Goal: Transaction & Acquisition: Purchase product/service

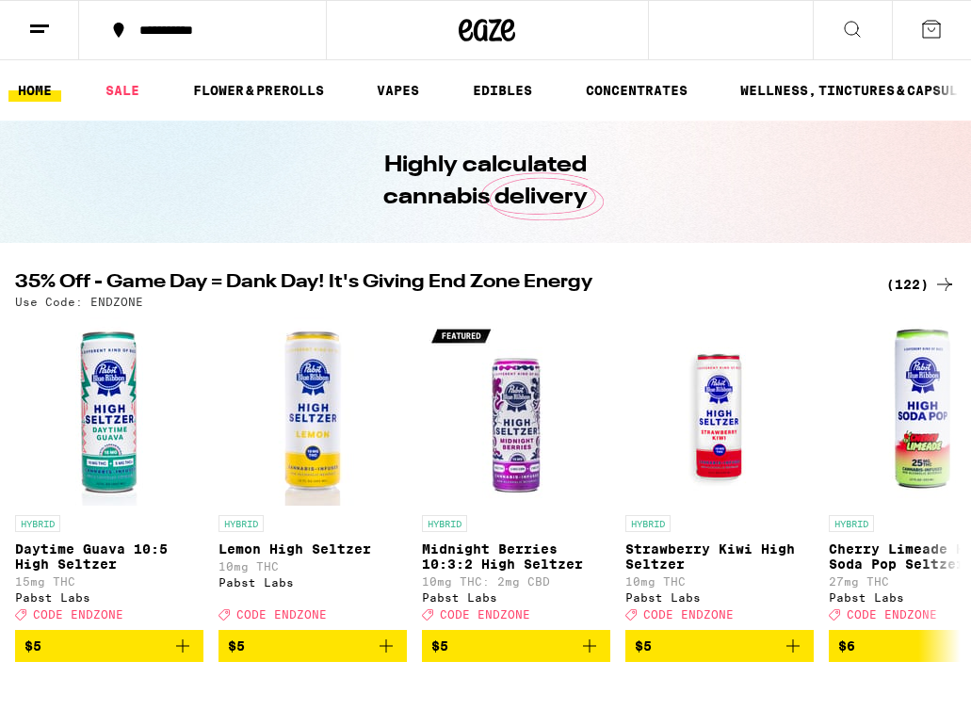
click at [901, 280] on div "(122)" at bounding box center [921, 284] width 70 height 23
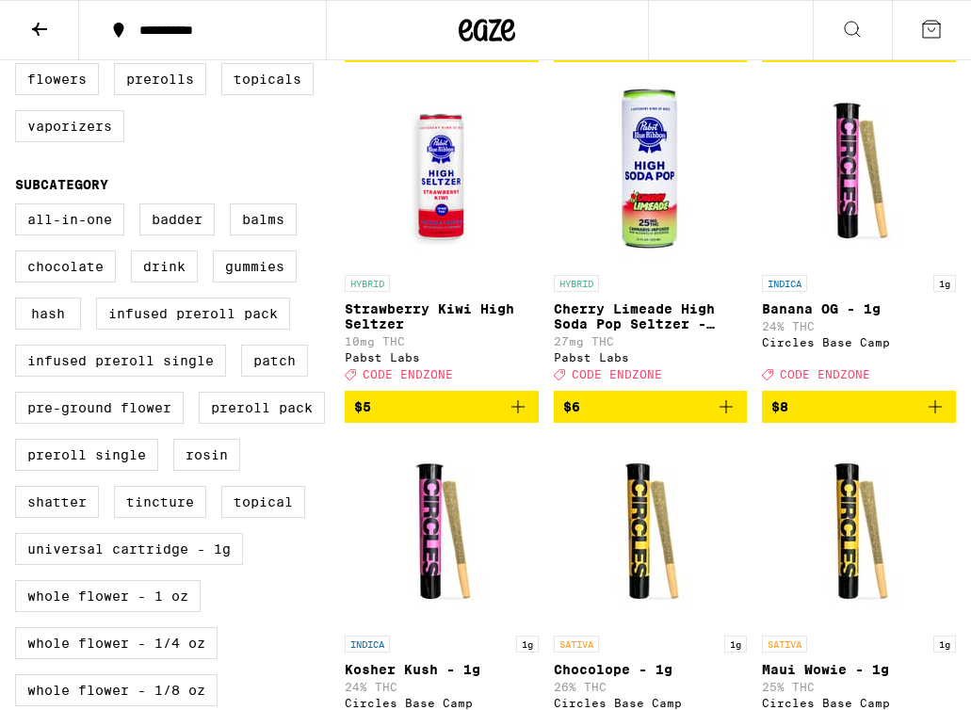
scroll to position [560, 0]
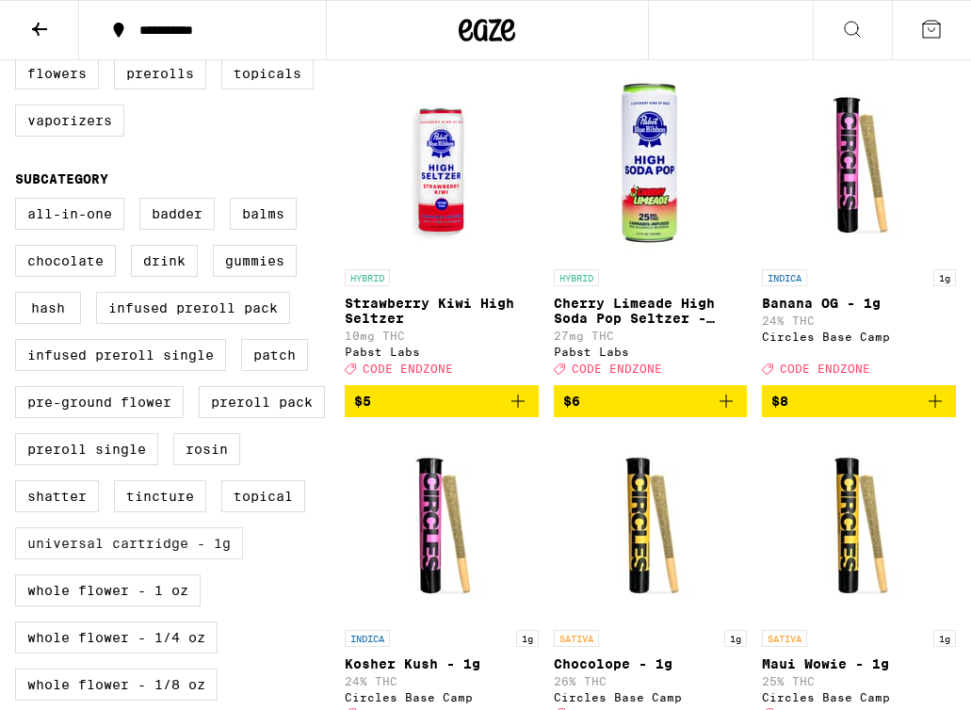
click at [152, 559] on label "Universal Cartridge - 1g" at bounding box center [129, 543] width 228 height 32
click at [20, 202] on input "Universal Cartridge - 1g" at bounding box center [19, 201] width 1 height 1
checkbox input "true"
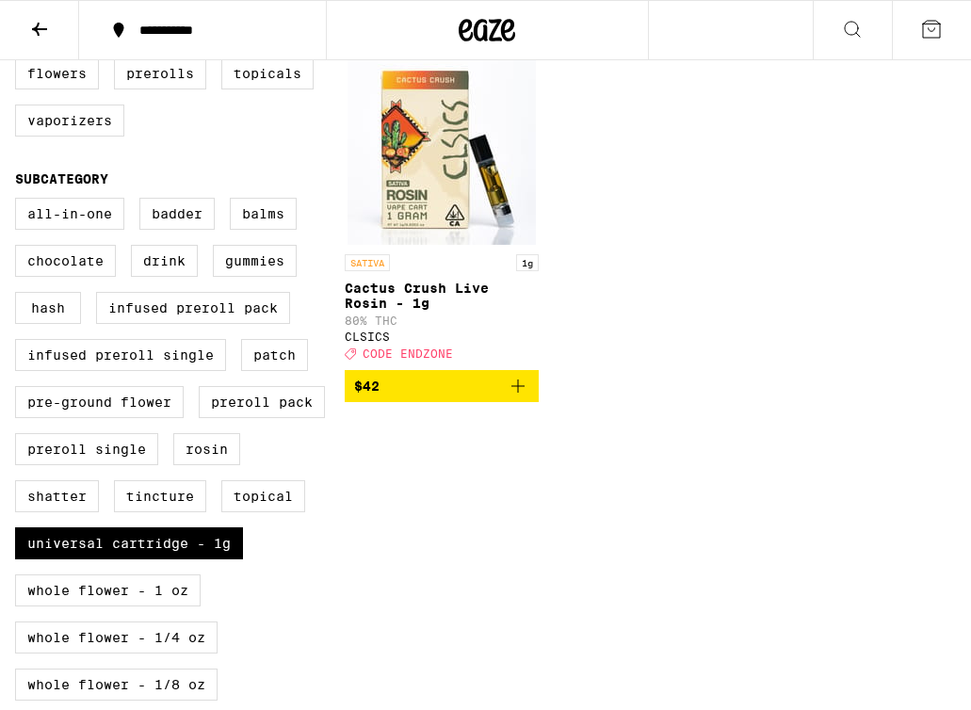
click at [33, 52] on button at bounding box center [39, 30] width 79 height 59
